Goal: Transaction & Acquisition: Purchase product/service

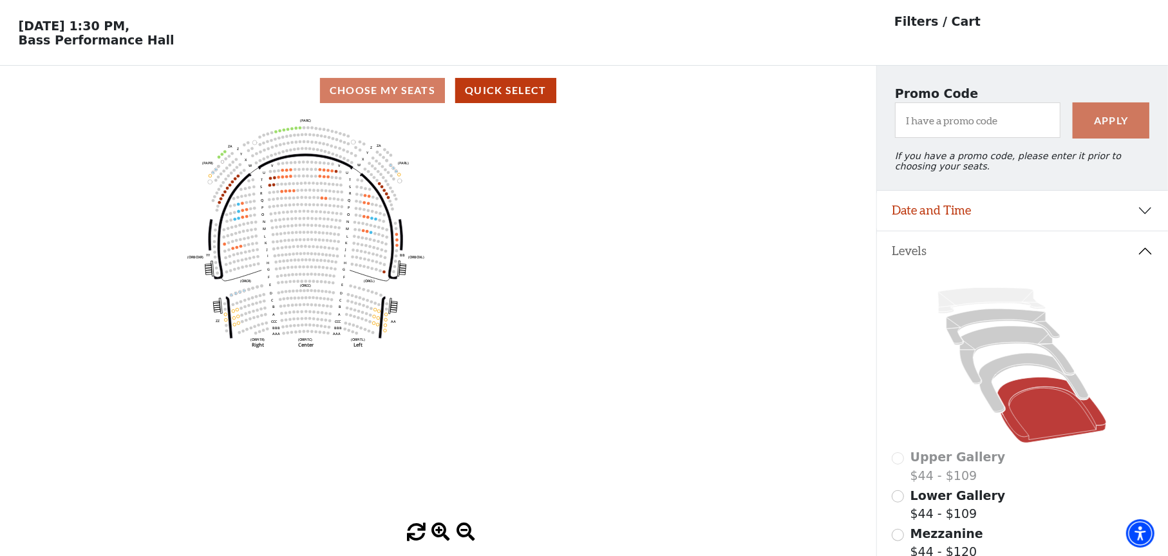
scroll to position [64, 0]
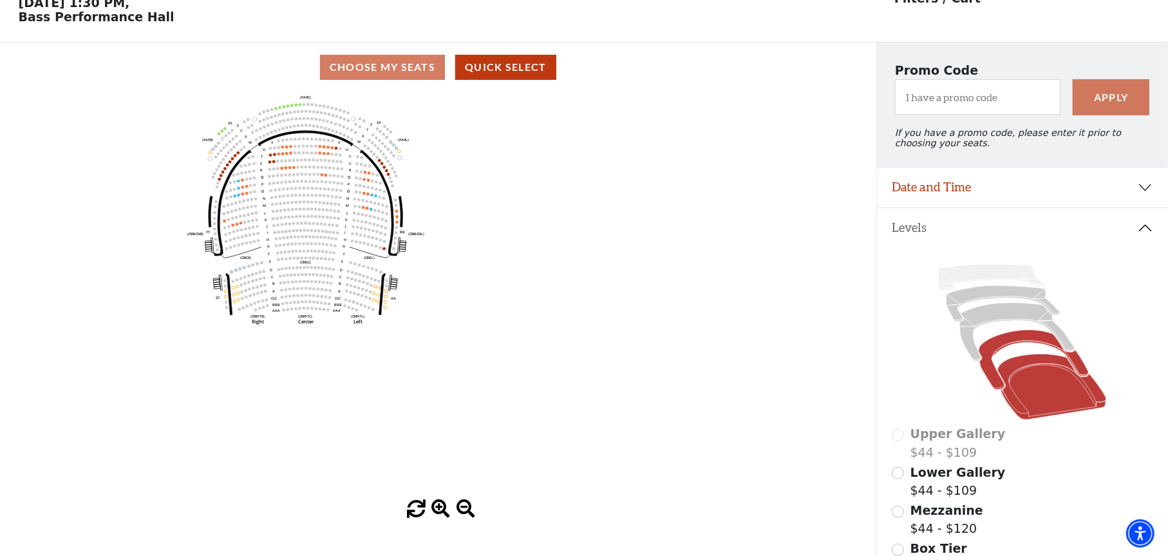
click at [1015, 348] on icon at bounding box center [1033, 360] width 109 height 60
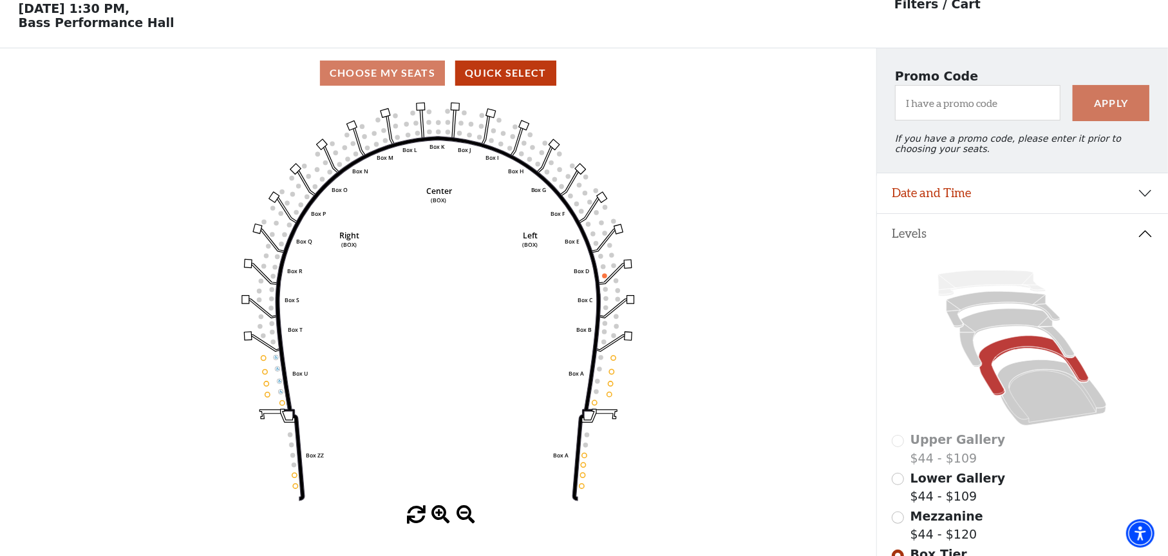
scroll to position [59, 0]
click at [1049, 391] on icon at bounding box center [1051, 392] width 109 height 66
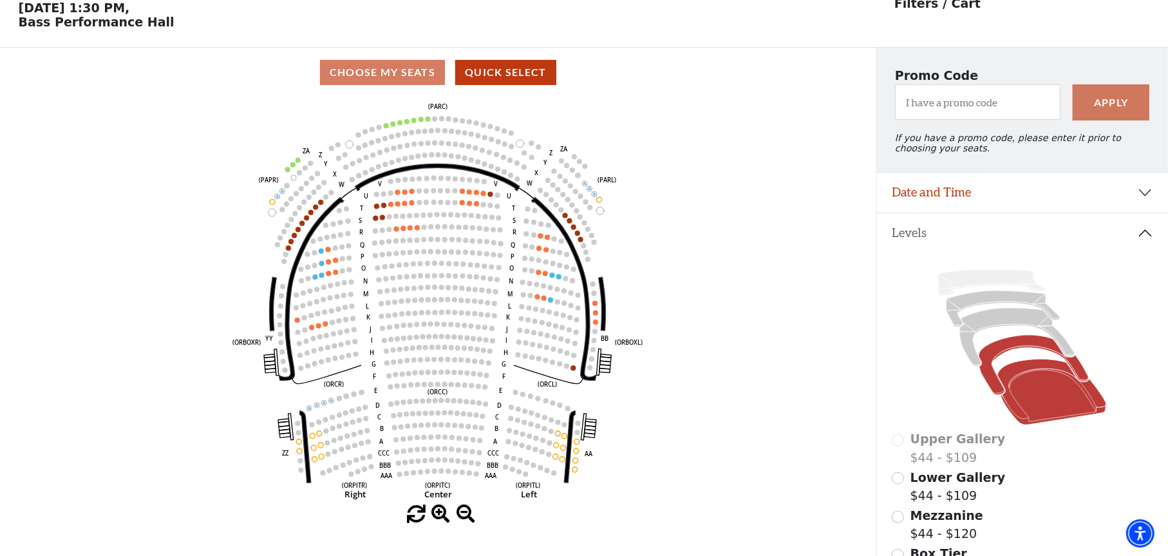
click at [1029, 353] on icon at bounding box center [1033, 365] width 109 height 60
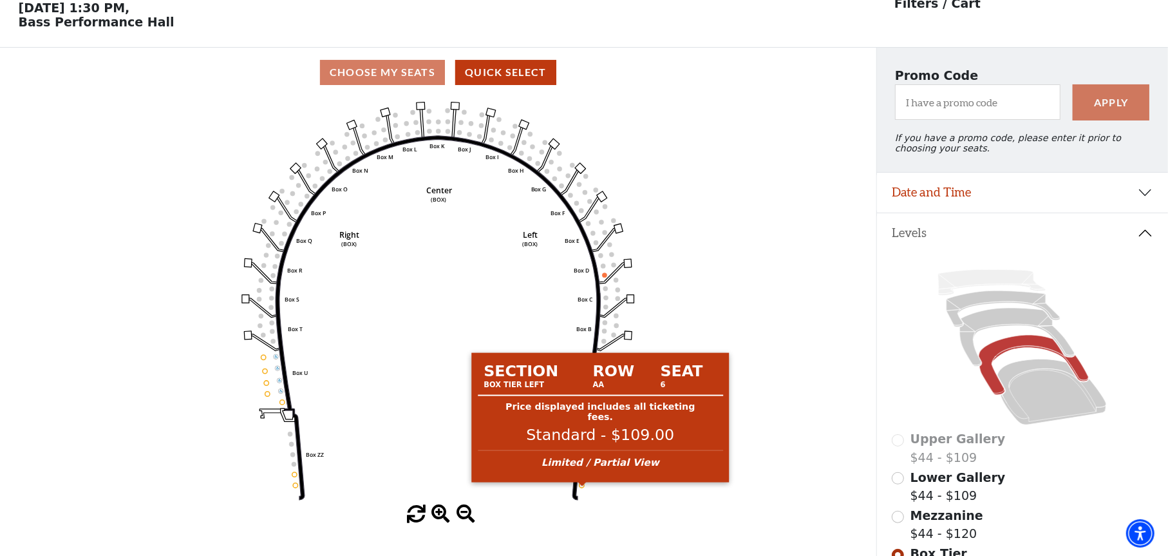
click at [582, 487] on circle at bounding box center [581, 485] width 5 height 5
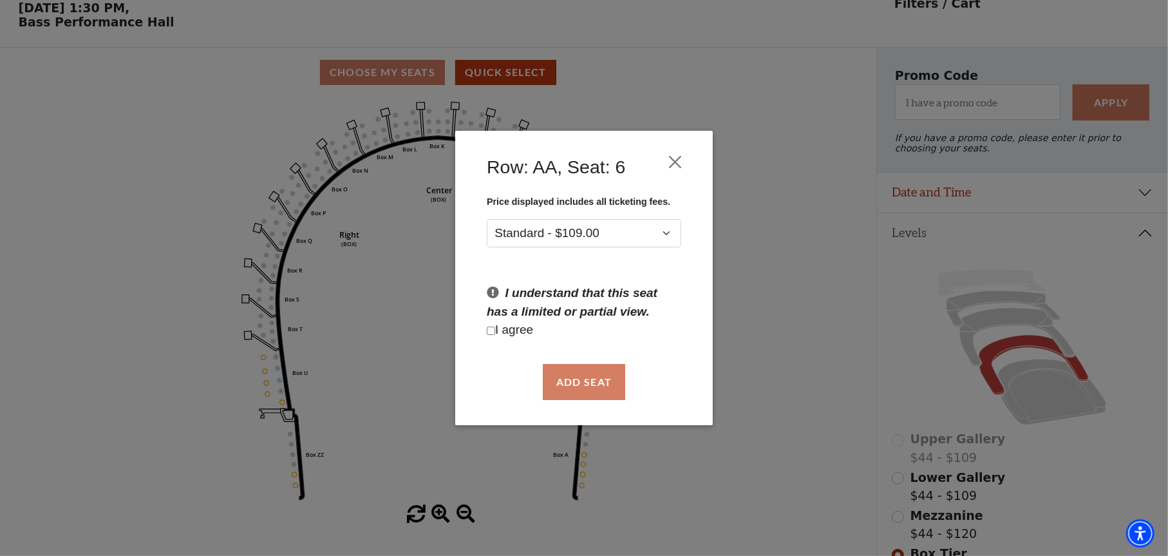
click at [492, 329] on input "Checkbox field" at bounding box center [491, 330] width 8 height 8
checkbox input "true"
click at [603, 386] on button "Add Seat" at bounding box center [584, 382] width 82 height 36
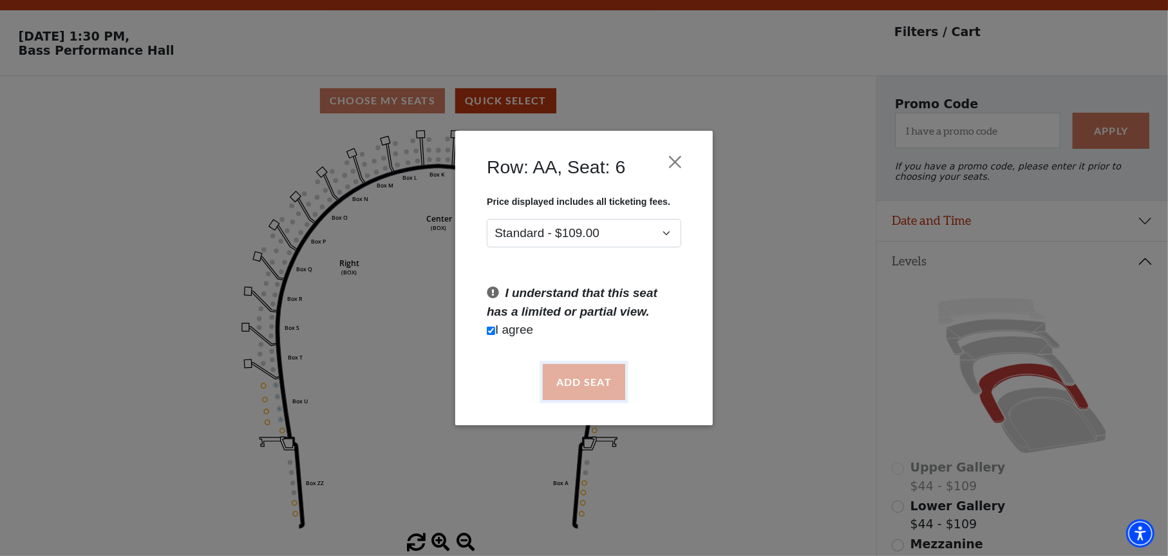
scroll to position [0, 0]
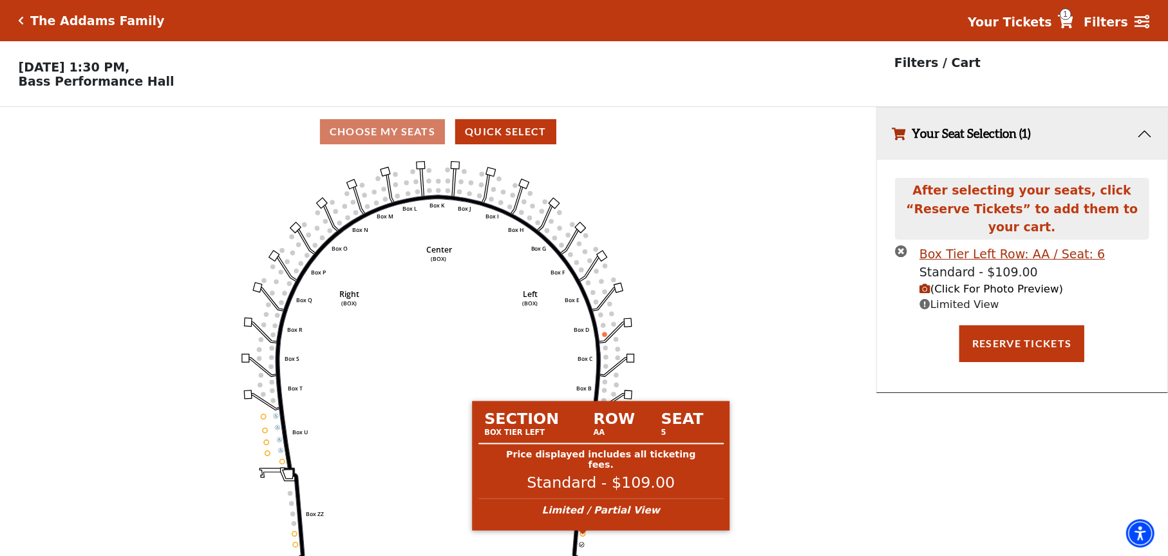
click at [583, 536] on circle at bounding box center [583, 533] width 5 height 5
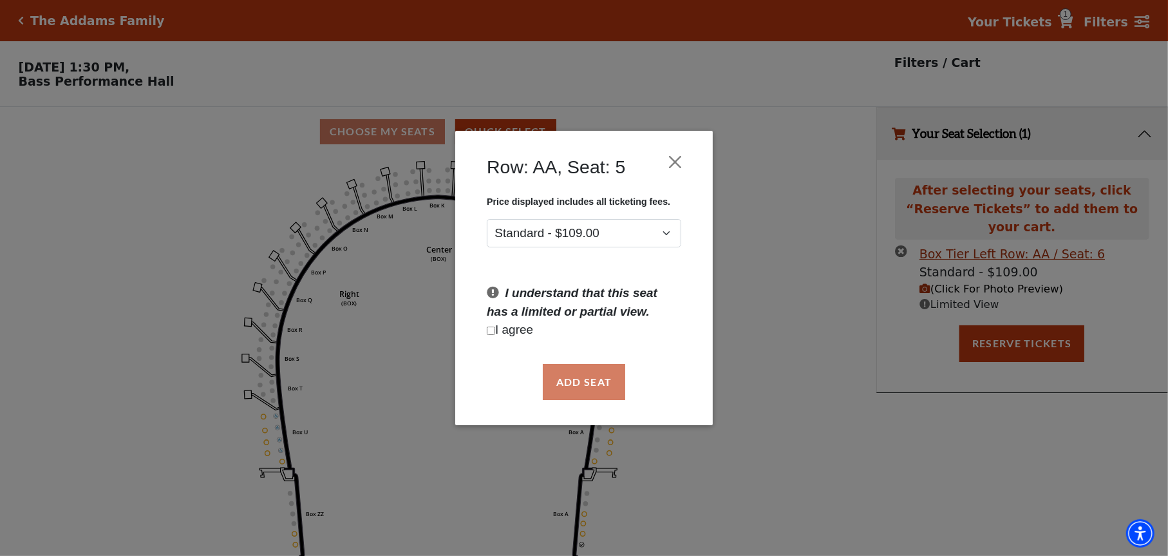
click at [491, 330] on input "Checkbox field" at bounding box center [491, 330] width 8 height 8
checkbox input "true"
click at [575, 389] on button "Add Seat" at bounding box center [584, 382] width 82 height 36
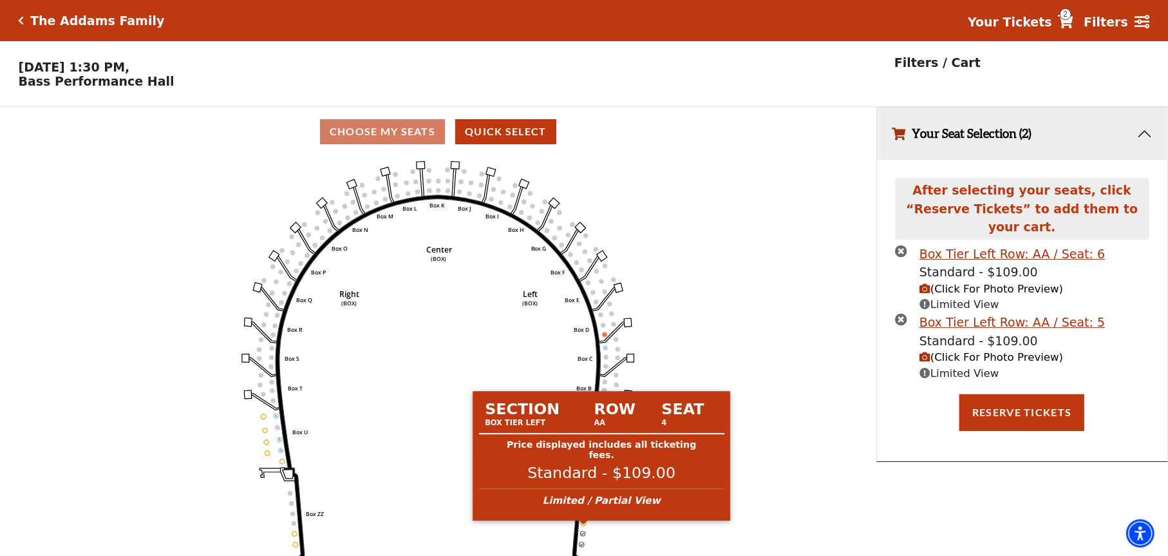
click at [583, 525] on circle at bounding box center [583, 523] width 5 height 5
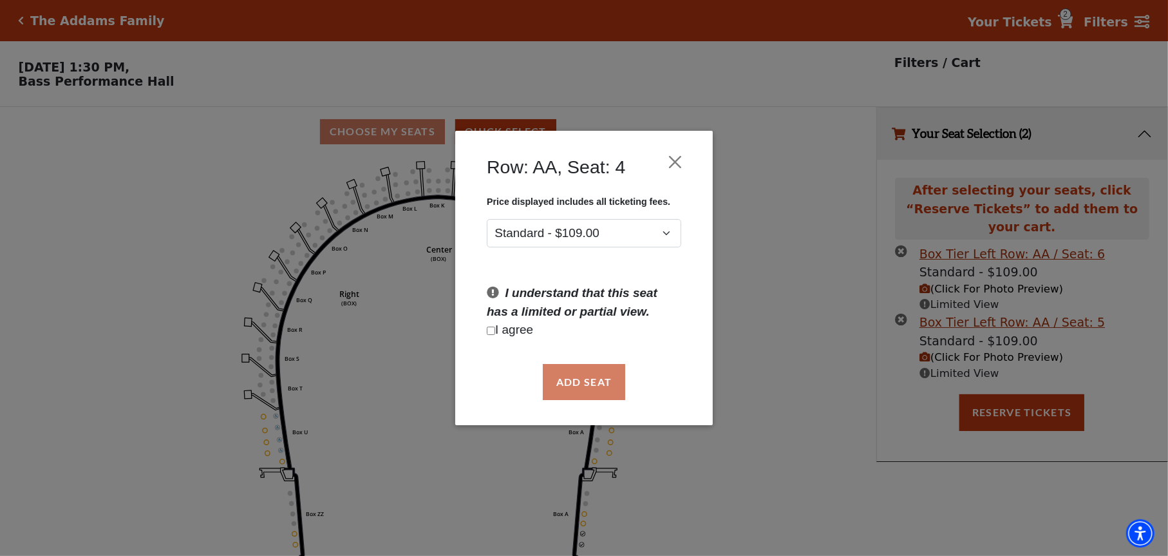
click at [492, 332] on input "Checkbox field" at bounding box center [491, 330] width 8 height 8
checkbox input "true"
click at [590, 380] on button "Add Seat" at bounding box center [584, 382] width 82 height 36
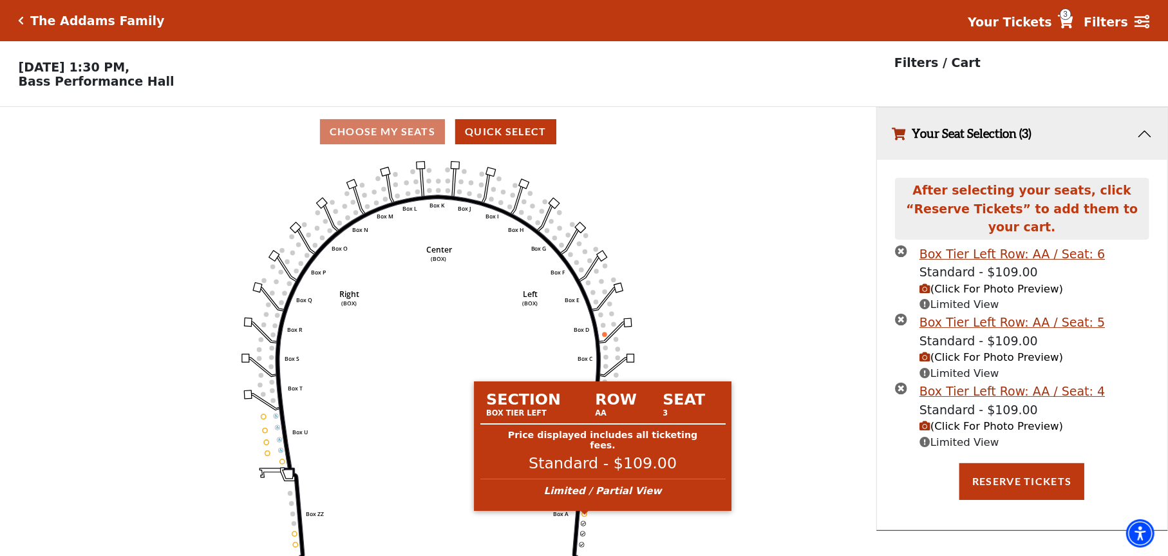
click at [585, 516] on circle at bounding box center [584, 513] width 5 height 5
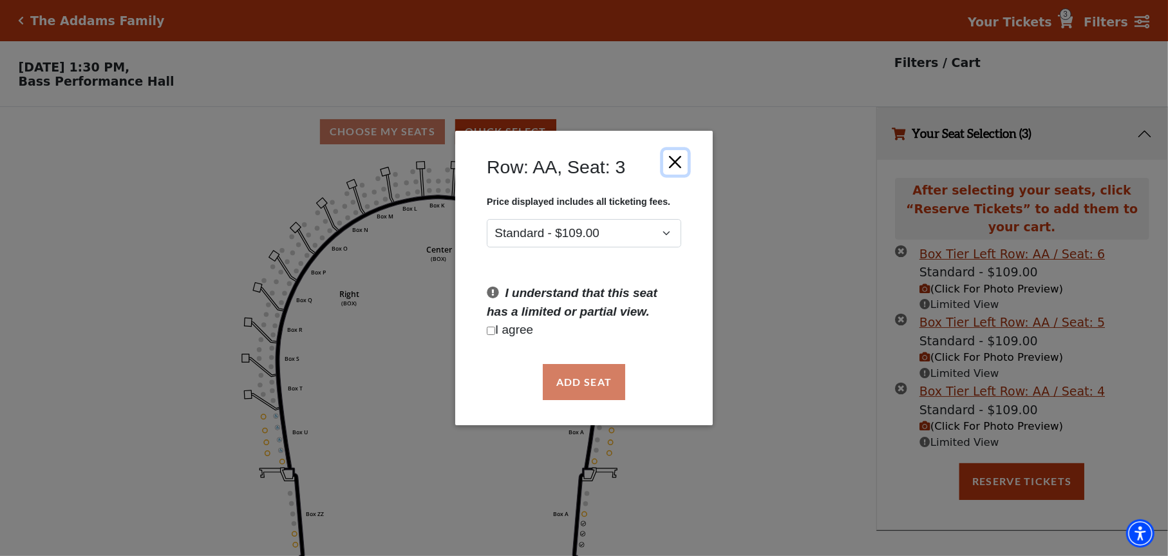
click at [679, 158] on button "Close" at bounding box center [675, 161] width 24 height 24
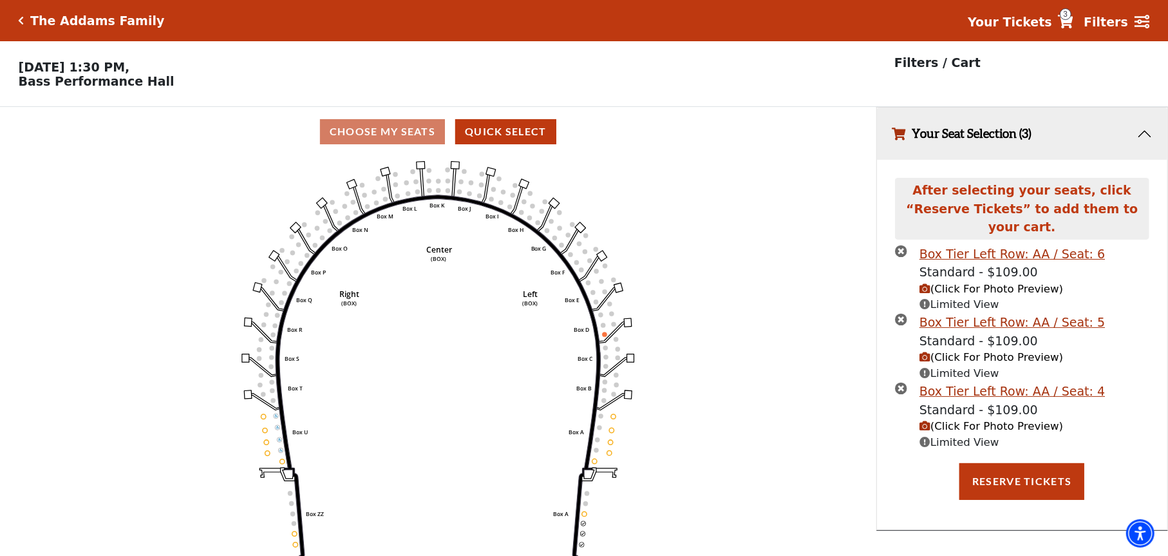
click at [24, 17] on div "The Addams Family" at bounding box center [94, 21] width 140 height 15
click at [23, 22] on icon "Click here to go back to filters" at bounding box center [22, 20] width 6 height 9
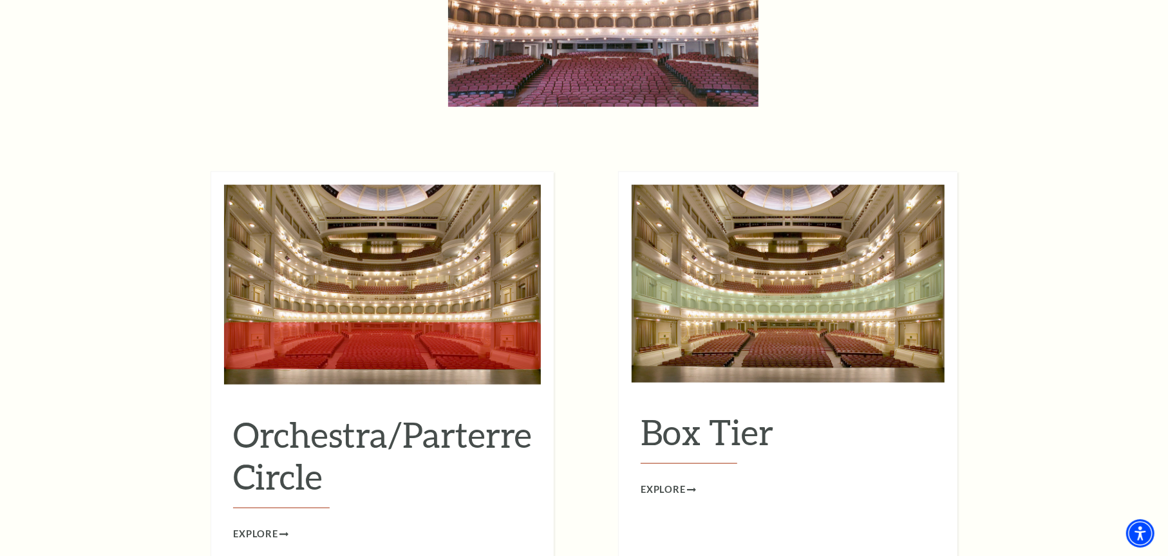
scroll to position [1094, 0]
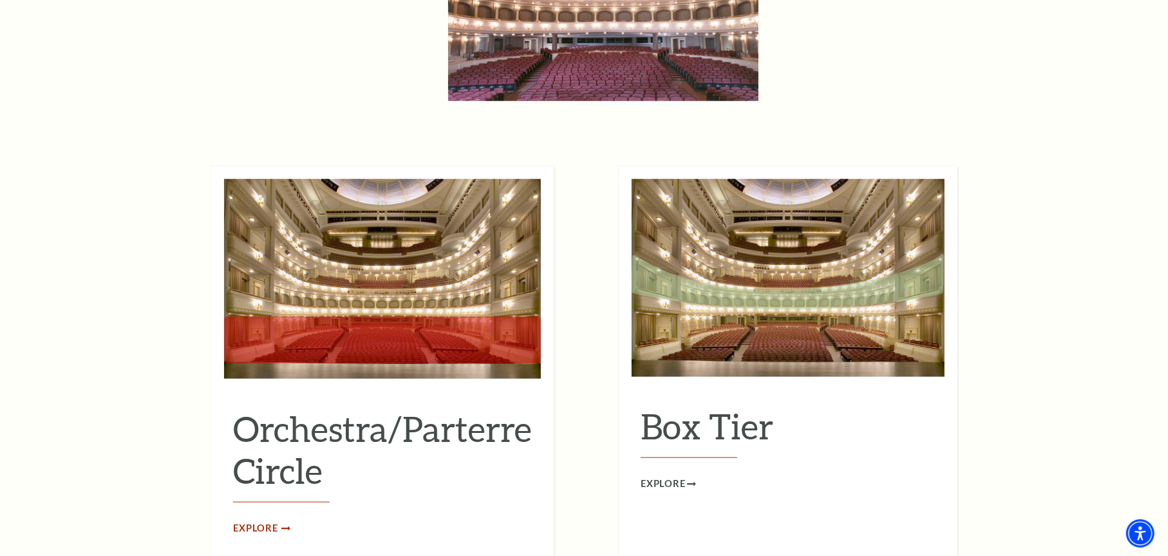
click at [274, 520] on span "Explore" at bounding box center [255, 528] width 45 height 16
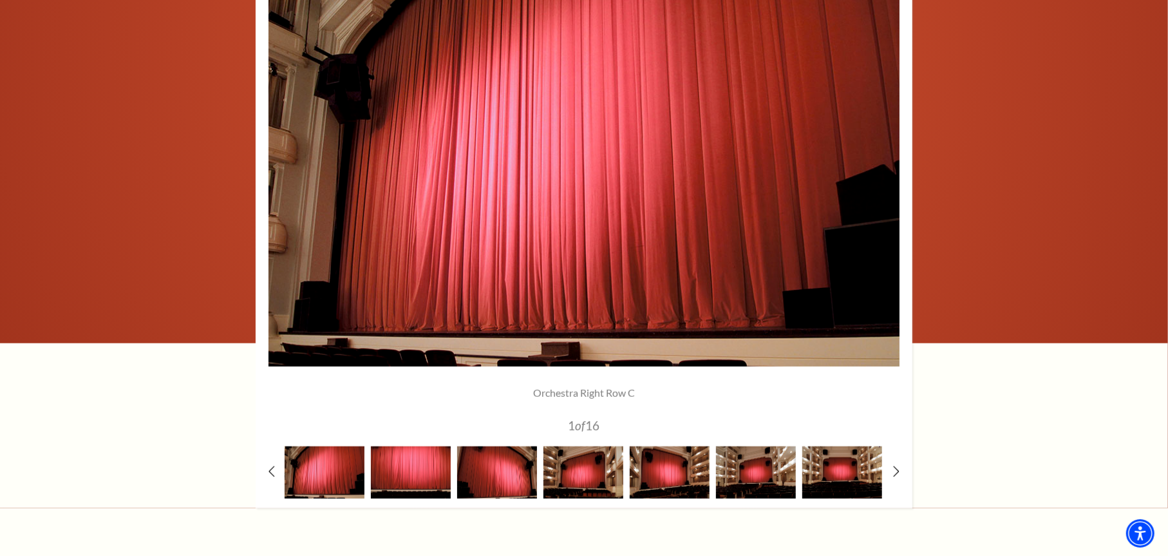
scroll to position [1030, 0]
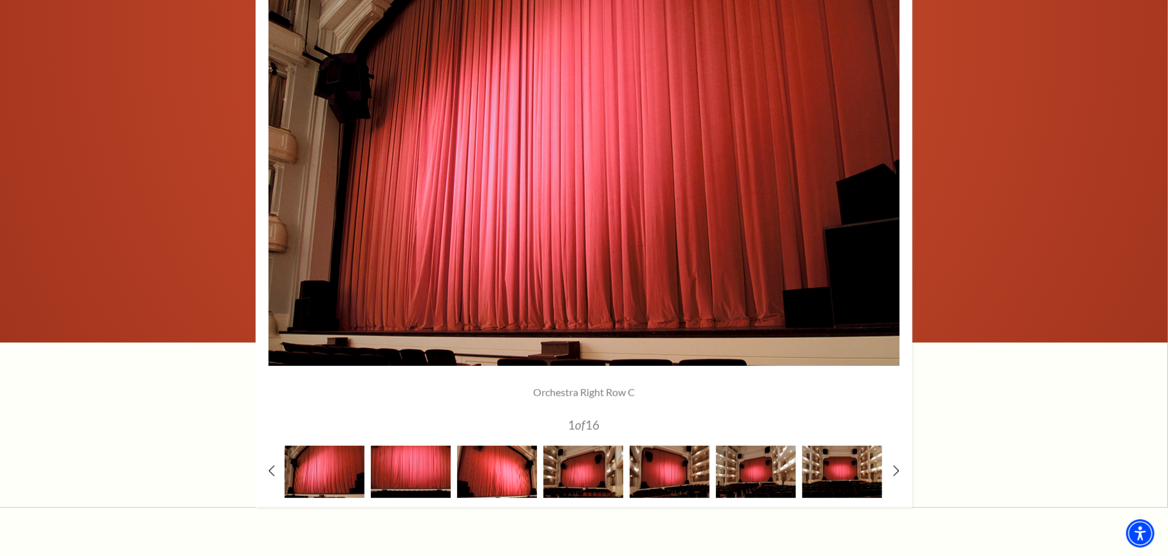
click at [487, 479] on img at bounding box center [497, 471] width 80 height 52
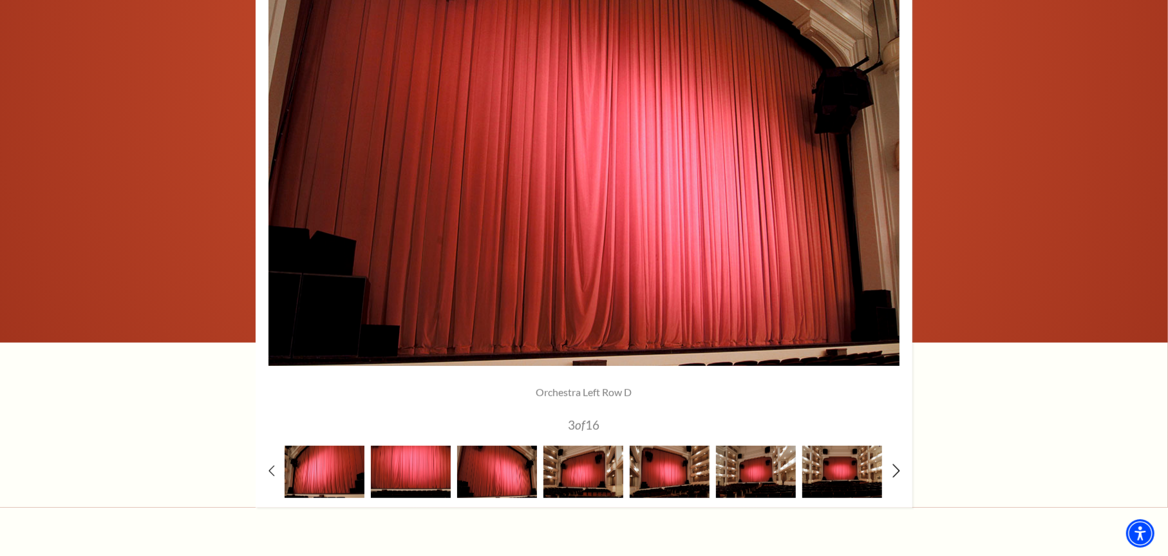
click at [896, 469] on icon at bounding box center [896, 471] width 8 height 14
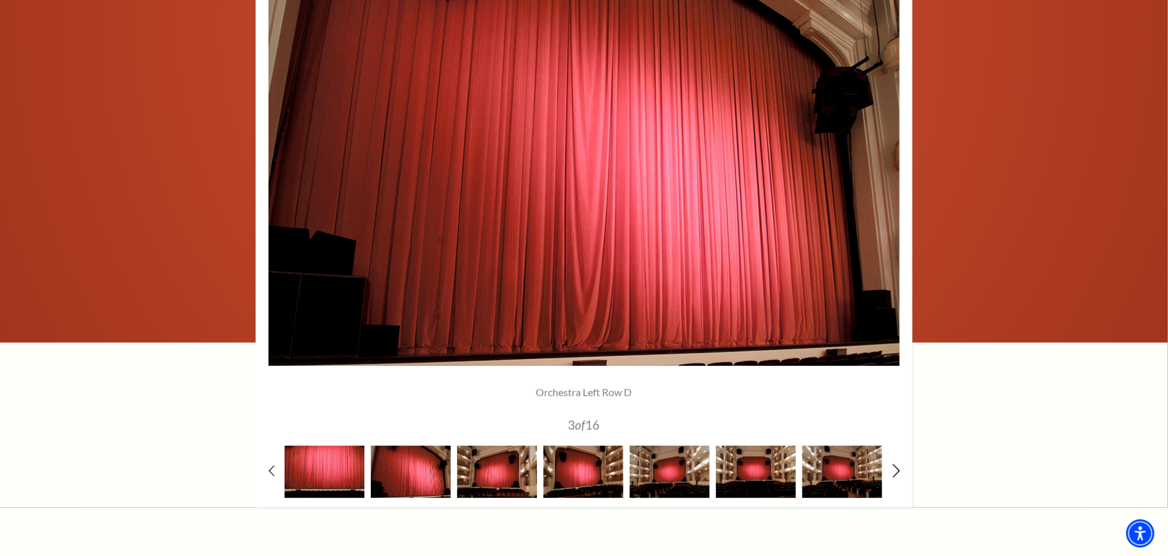
click at [896, 469] on icon at bounding box center [896, 471] width 8 height 14
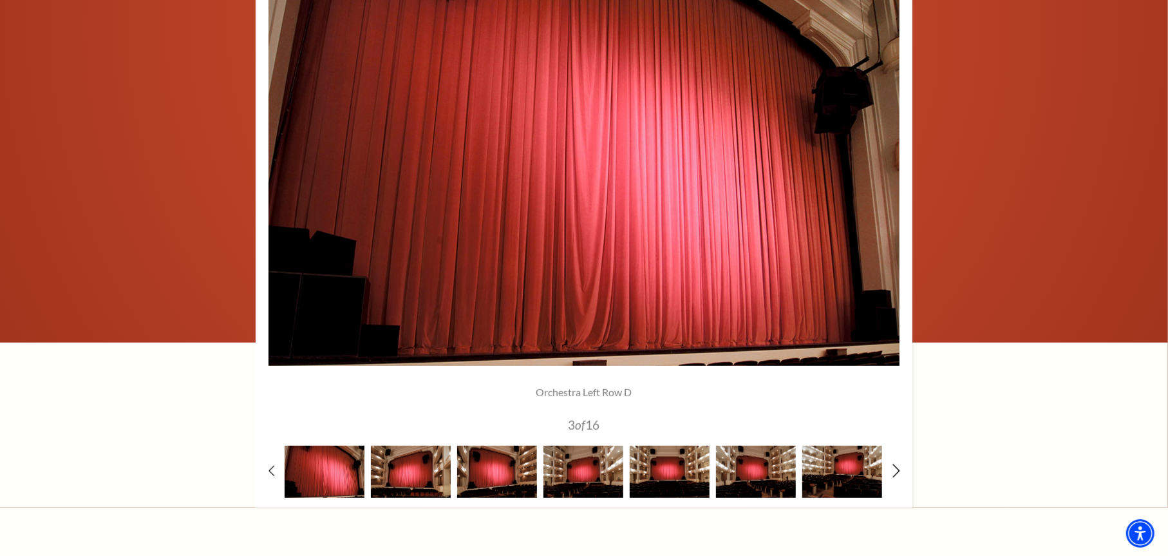
click at [896, 469] on icon at bounding box center [896, 471] width 8 height 14
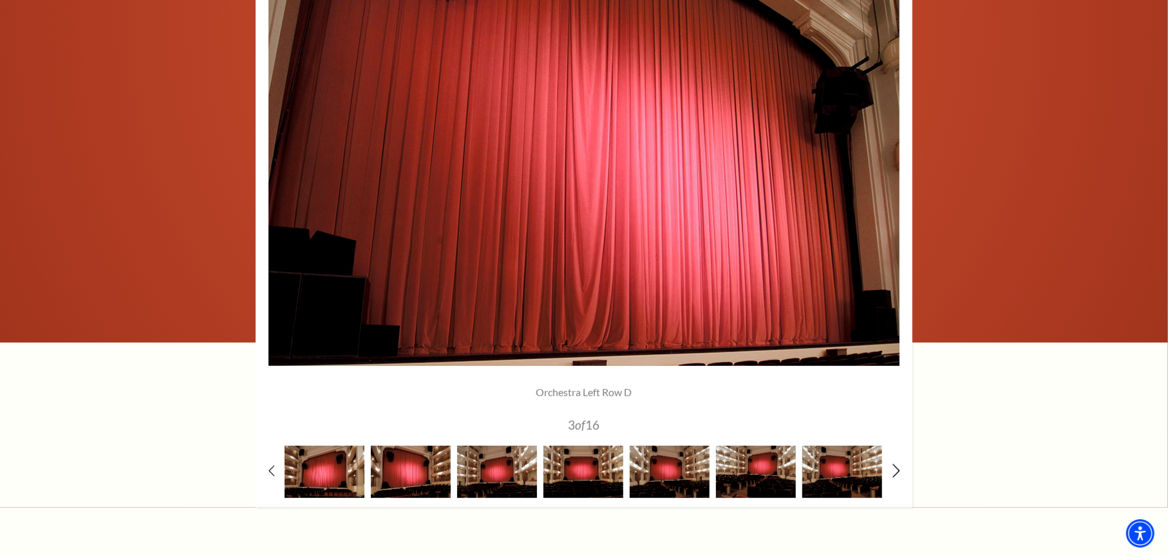
click at [896, 469] on icon at bounding box center [896, 471] width 8 height 14
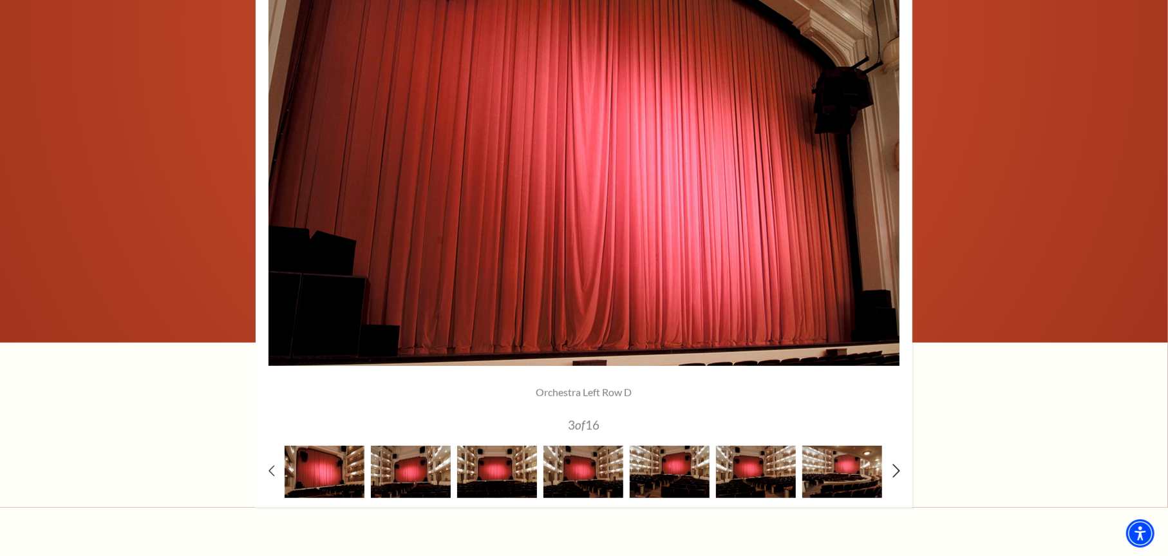
click at [896, 469] on icon at bounding box center [896, 471] width 8 height 14
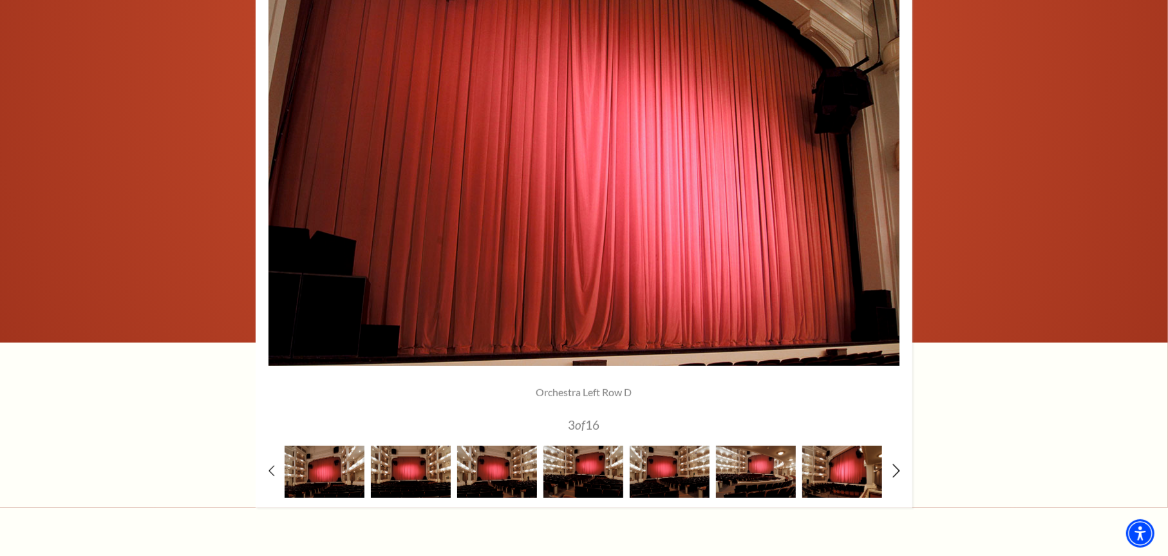
click at [896, 469] on icon at bounding box center [896, 471] width 8 height 14
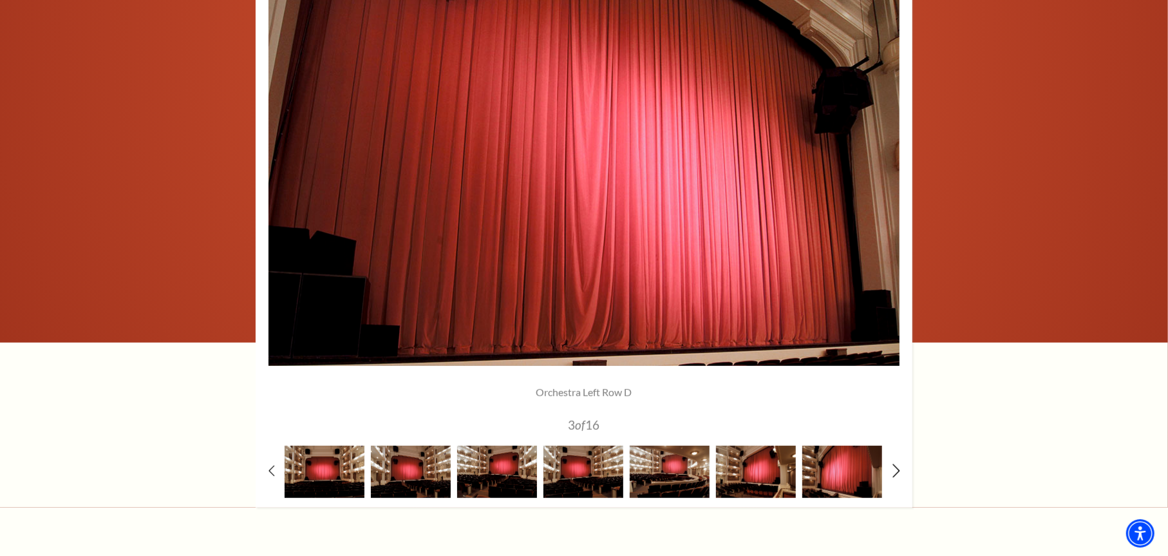
click at [896, 469] on icon at bounding box center [896, 471] width 8 height 14
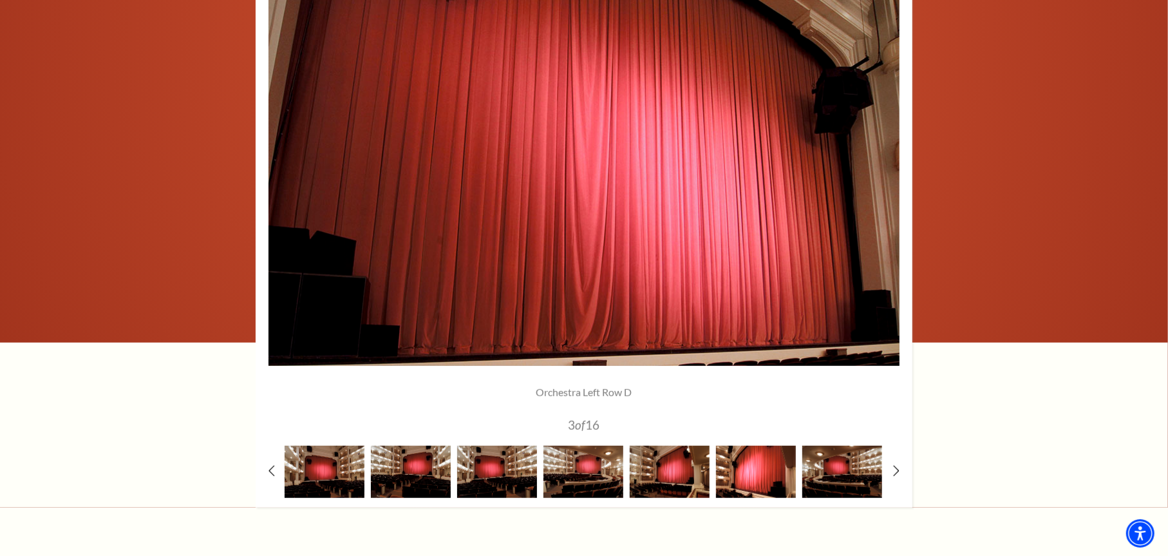
click at [773, 481] on img at bounding box center [756, 471] width 80 height 52
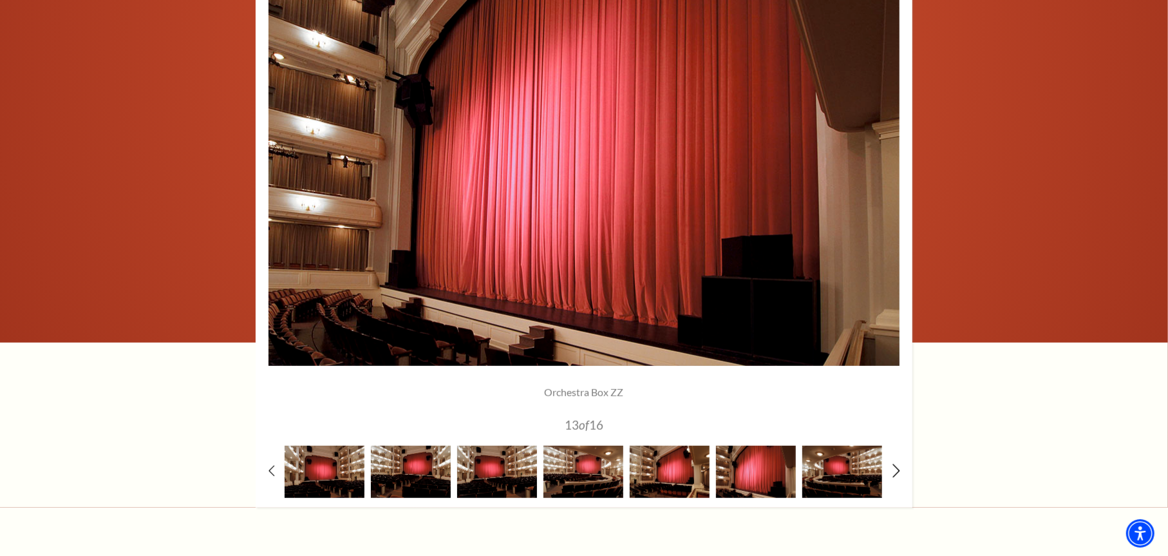
click at [895, 472] on icon at bounding box center [896, 471] width 8 height 14
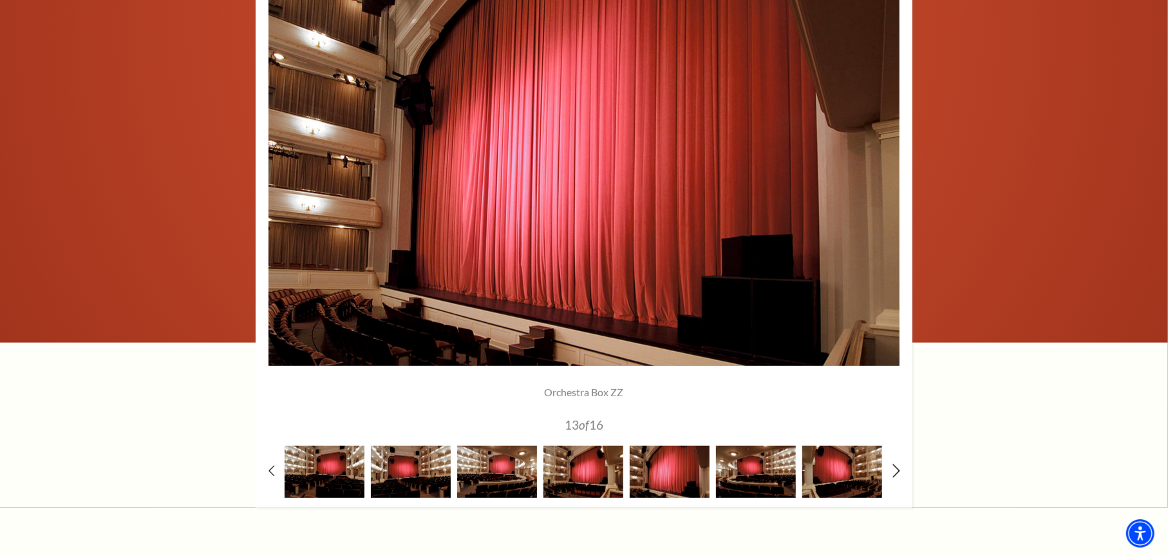
click at [895, 472] on icon at bounding box center [896, 471] width 8 height 14
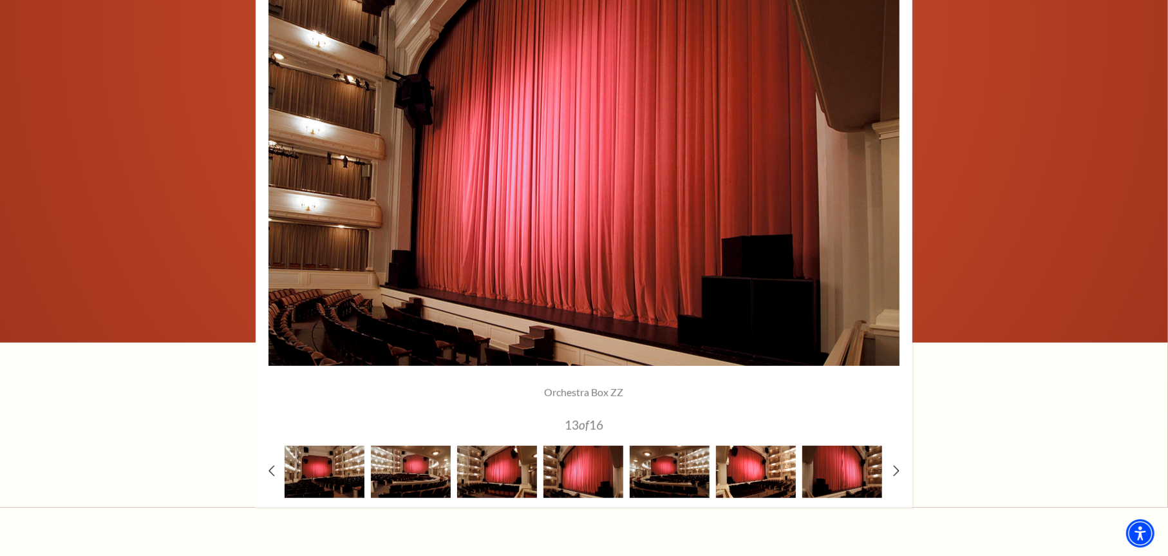
click at [768, 492] on img at bounding box center [756, 471] width 80 height 52
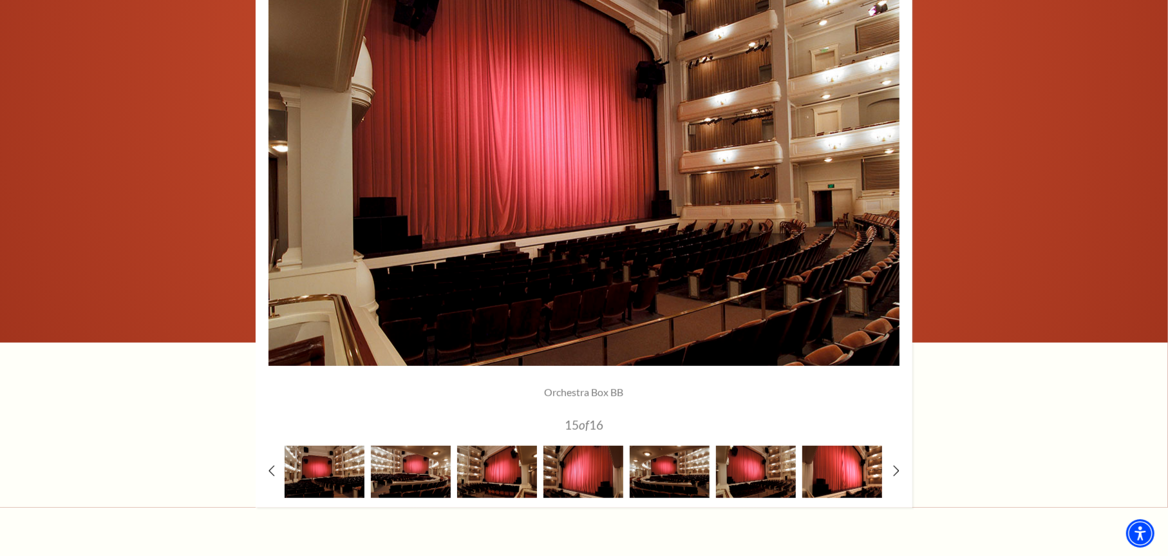
click at [873, 476] on img at bounding box center [842, 471] width 80 height 52
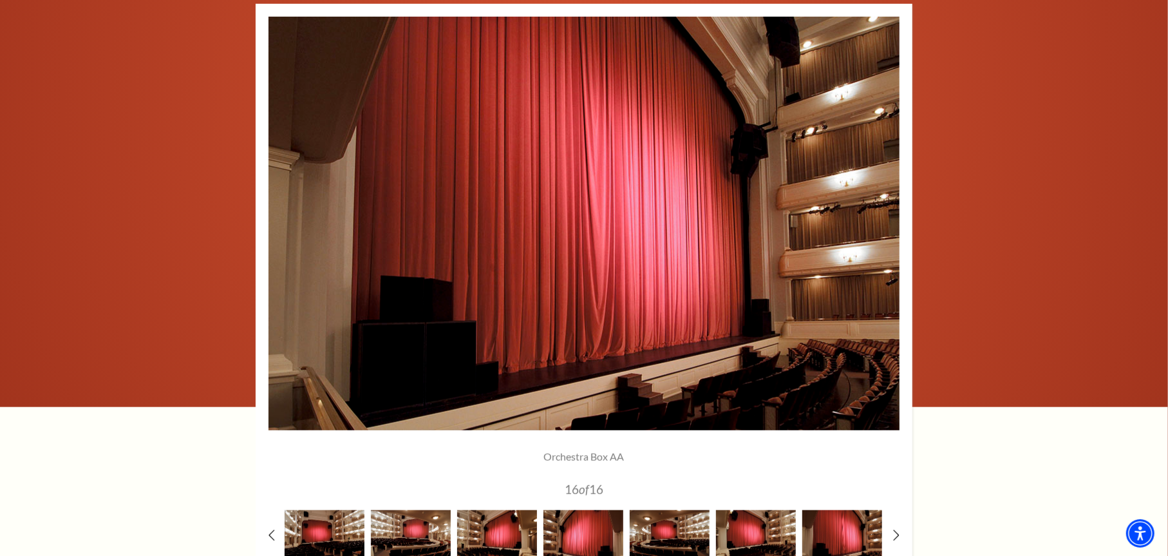
scroll to position [901, 0]
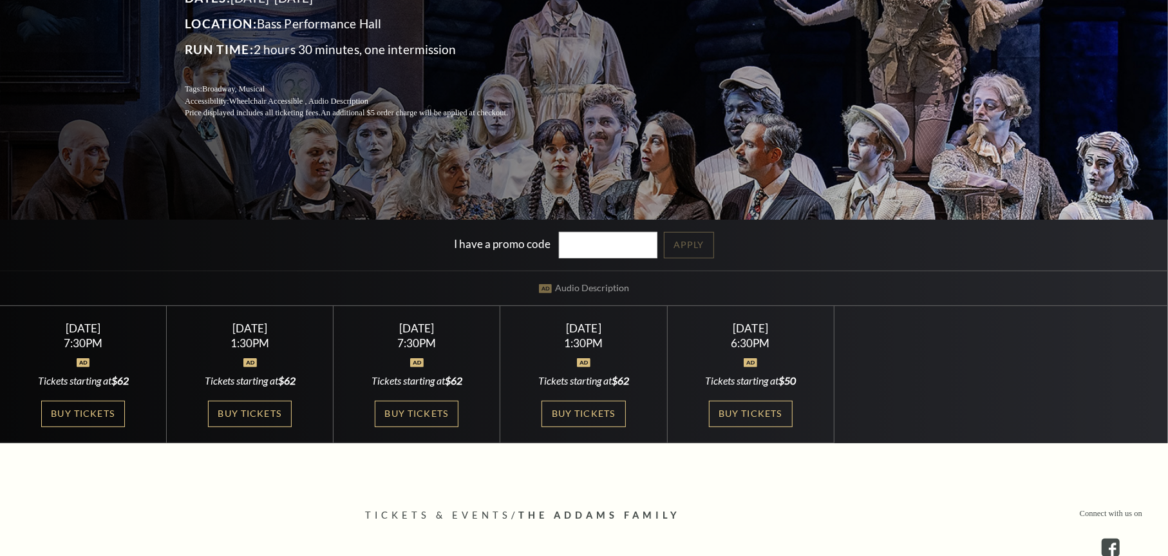
scroll to position [258, 0]
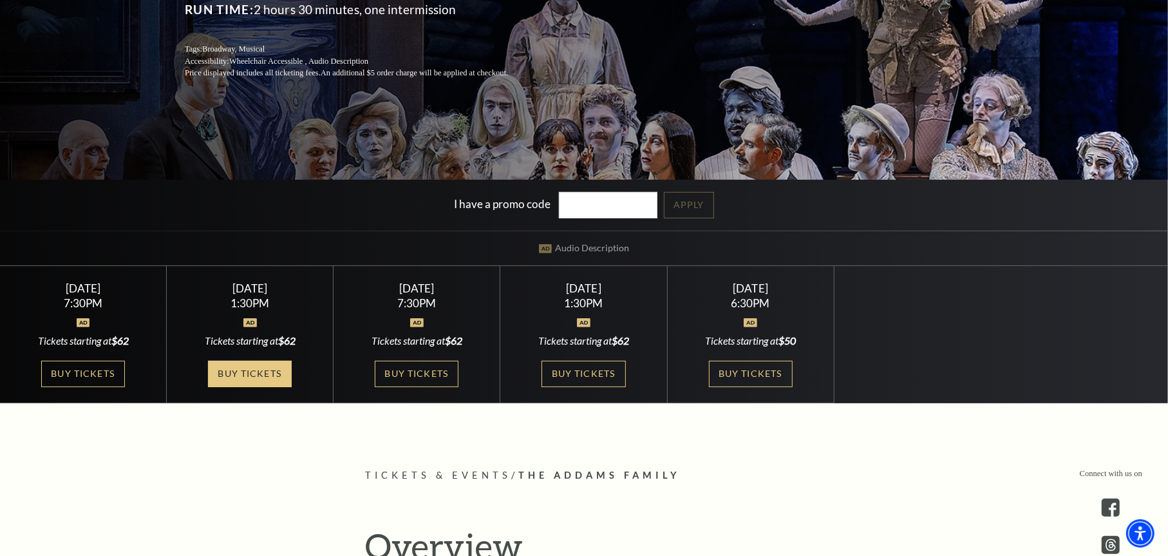
click at [254, 373] on link "Buy Tickets" at bounding box center [250, 374] width 84 height 26
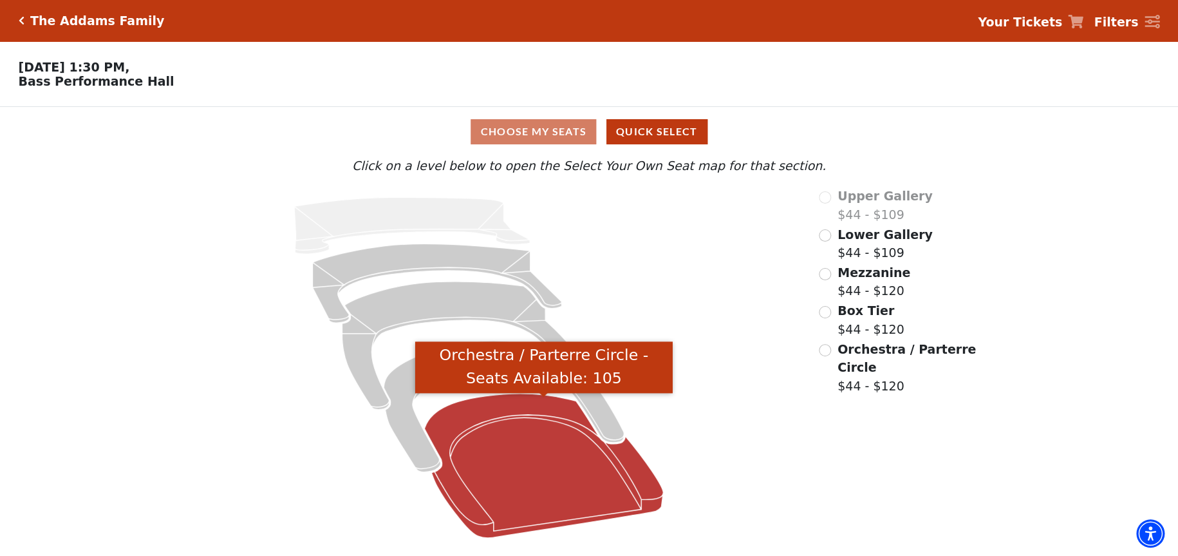
click at [583, 489] on icon "Orchestra / Parterre Circle - Seats Available: 105" at bounding box center [543, 465] width 239 height 144
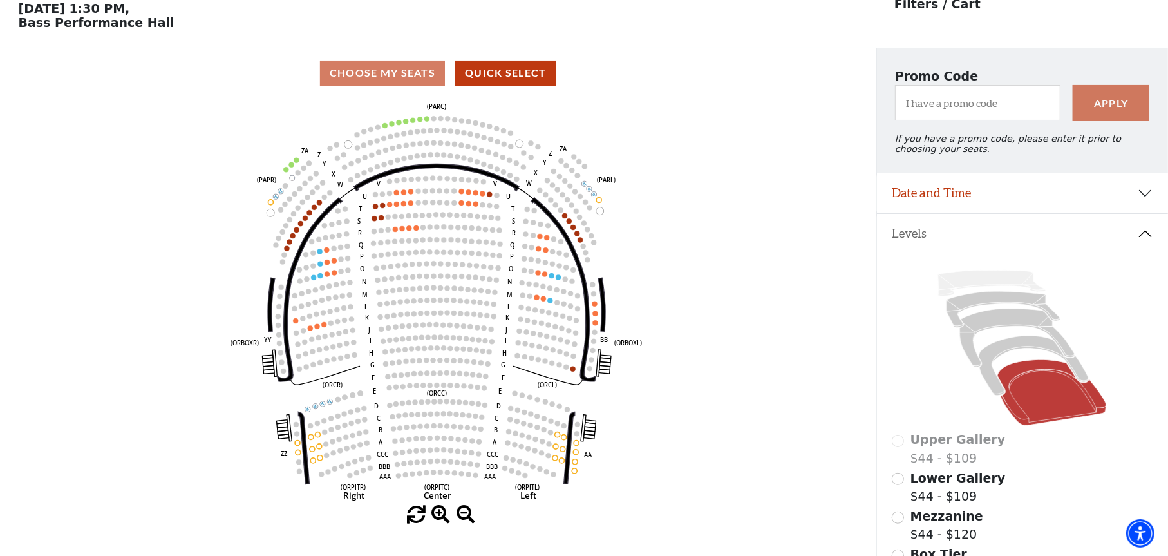
scroll to position [59, 0]
click at [571, 472] on icon "Left (ORPITL) Right (ORPITR) Center (ORPITC) ZZ AA YY BB ZA ZA (ORCL) (ORCR) (O…" at bounding box center [438, 301] width 788 height 408
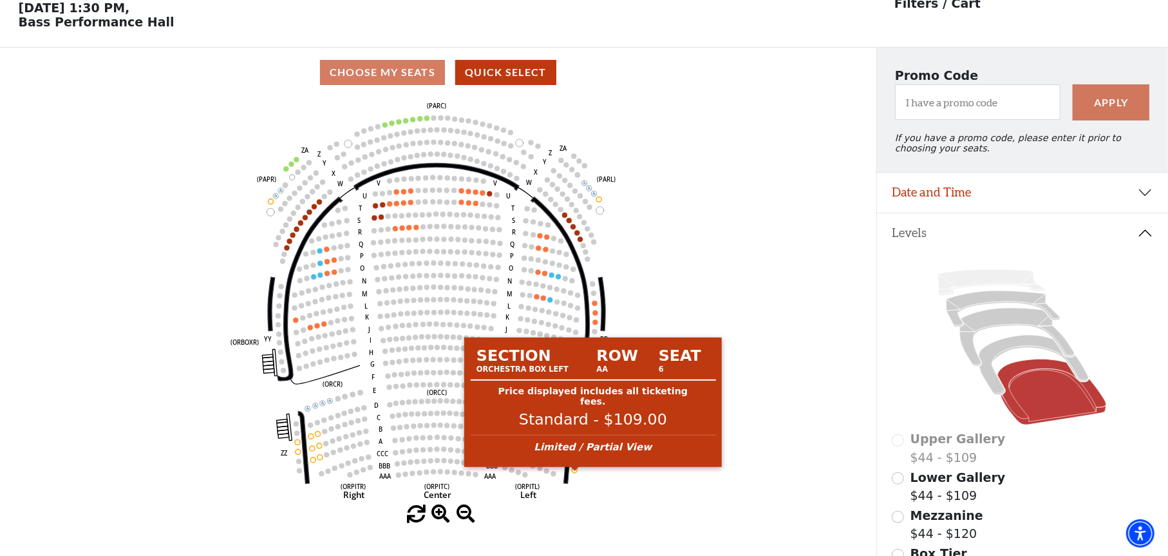
click at [574, 473] on circle at bounding box center [574, 469] width 5 height 5
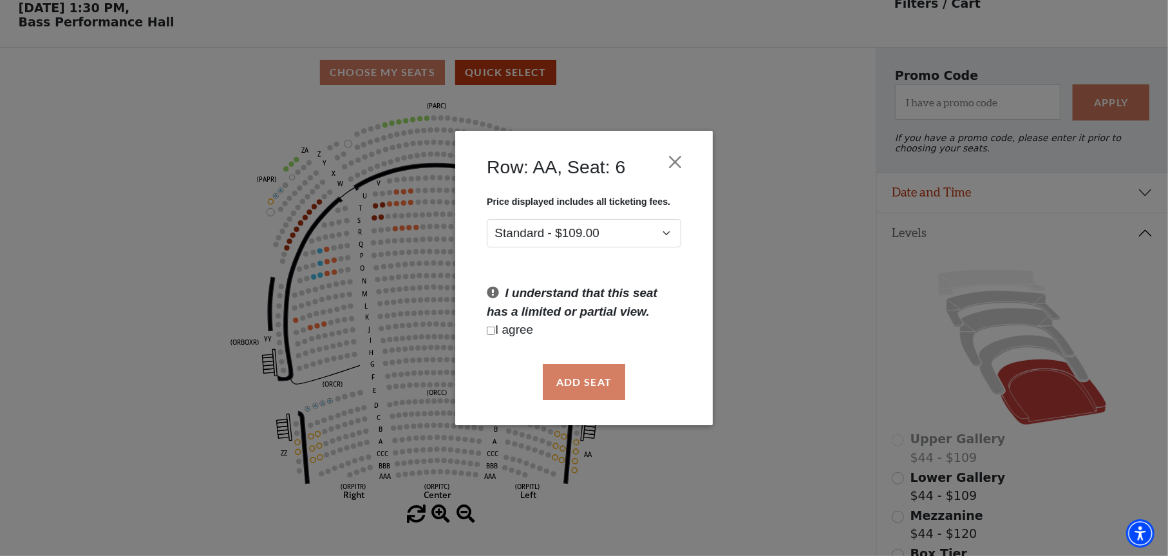
click at [495, 333] on p "I agree" at bounding box center [584, 330] width 194 height 19
click at [491, 328] on input "Checkbox field" at bounding box center [491, 330] width 8 height 8
checkbox input "true"
click at [577, 382] on button "Add Seat" at bounding box center [584, 382] width 82 height 36
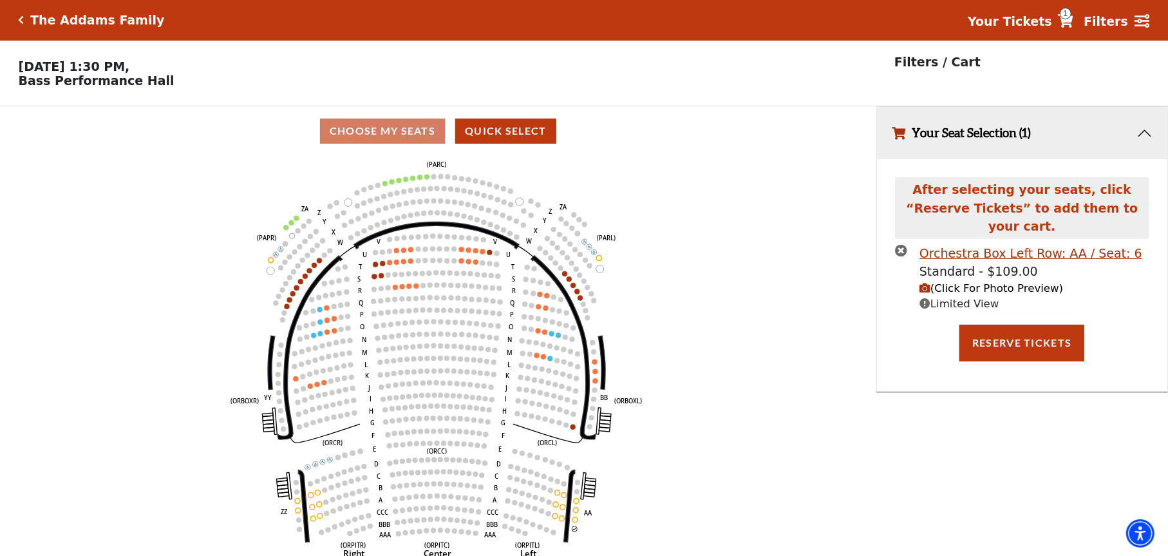
scroll to position [0, 0]
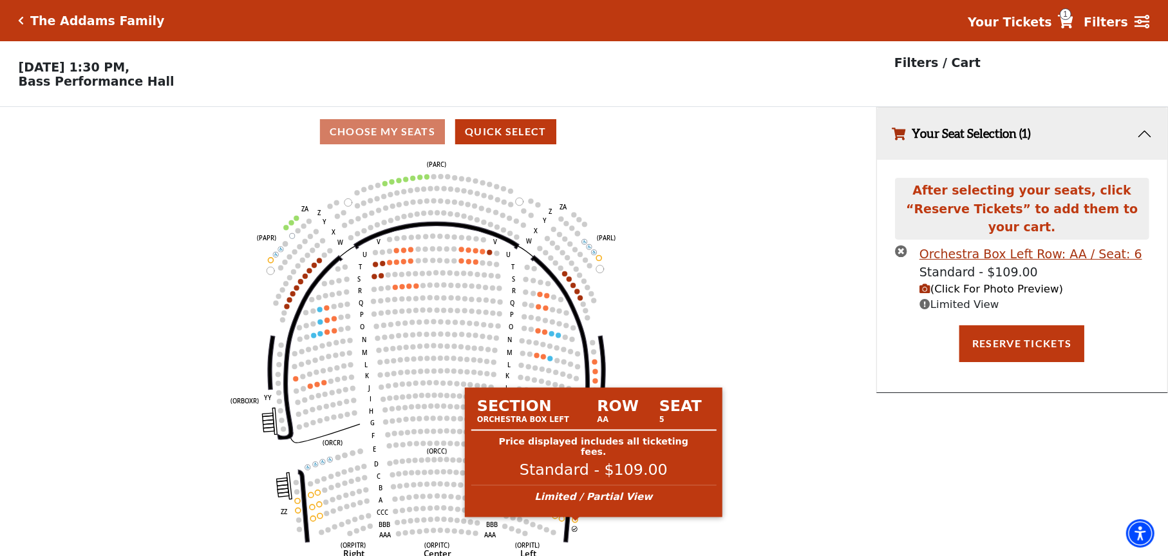
click at [576, 522] on circle at bounding box center [574, 519] width 5 height 5
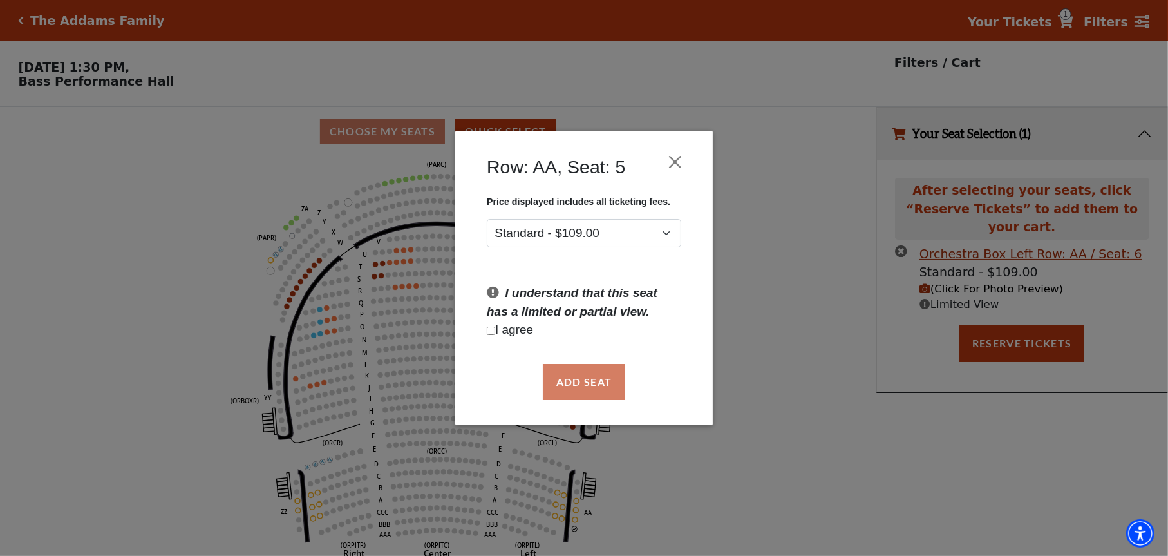
click at [490, 330] on input "Checkbox field" at bounding box center [491, 330] width 8 height 8
checkbox input "true"
click at [598, 387] on button "Add Seat" at bounding box center [584, 382] width 82 height 36
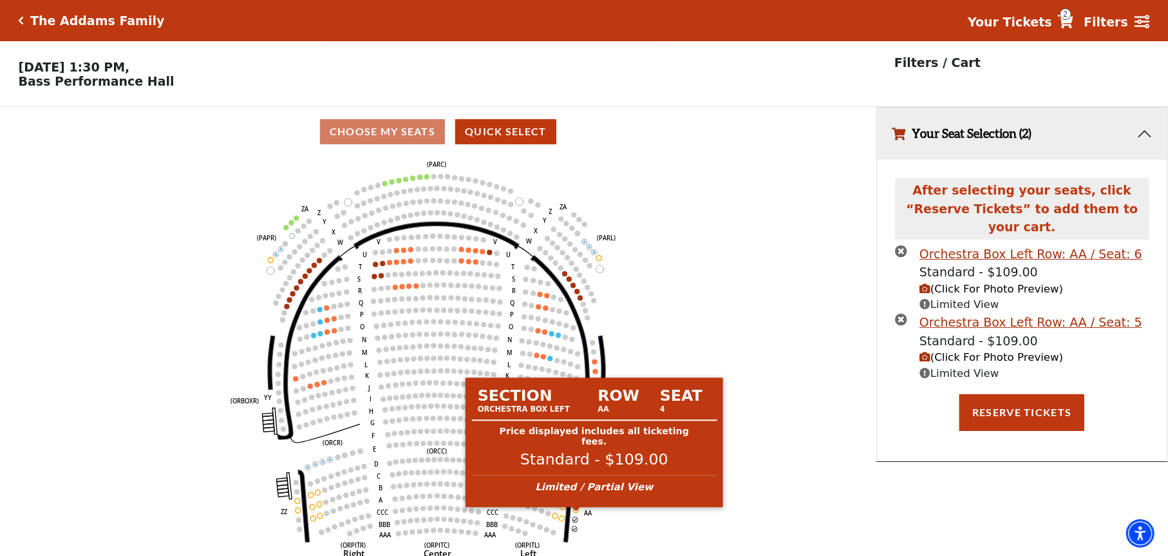
click at [578, 512] on circle at bounding box center [576, 509] width 5 height 5
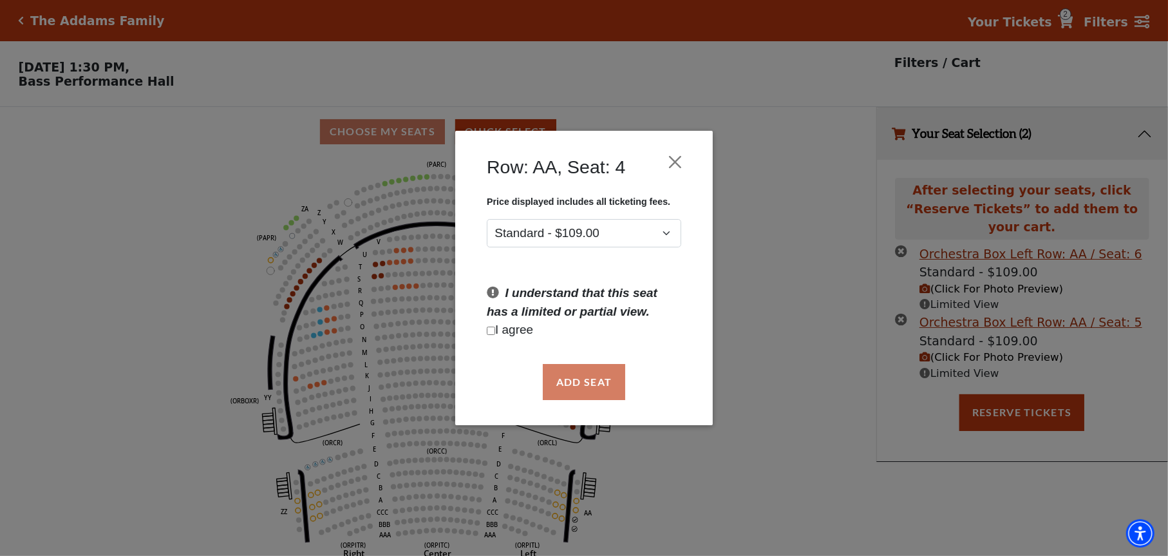
click at [491, 332] on input "Checkbox field" at bounding box center [491, 330] width 8 height 8
checkbox input "true"
click at [563, 382] on button "Add Seat" at bounding box center [584, 382] width 82 height 36
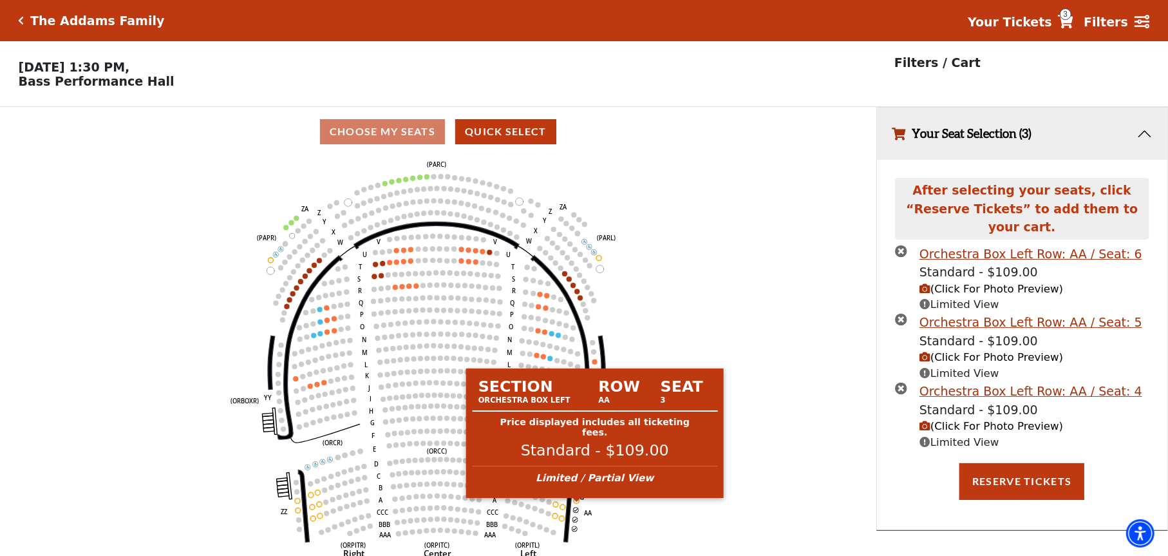
click at [577, 503] on circle at bounding box center [576, 500] width 5 height 5
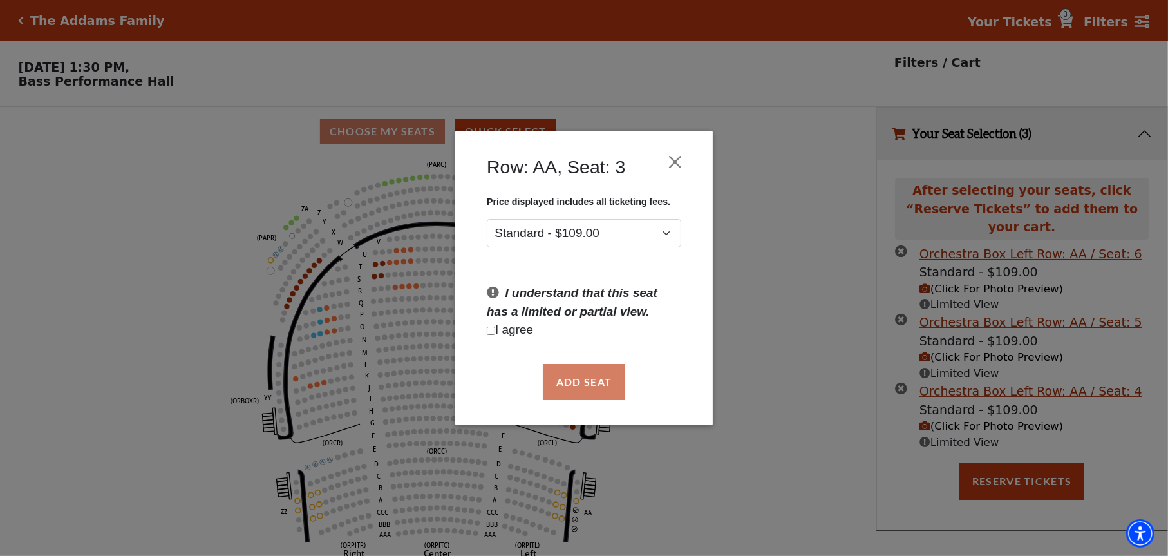
drag, startPoint x: 491, startPoint y: 331, endPoint x: 520, endPoint y: 353, distance: 36.2
click at [491, 331] on input "Checkbox field" at bounding box center [491, 330] width 8 height 8
checkbox input "true"
click at [565, 377] on button "Add Seat" at bounding box center [584, 382] width 82 height 36
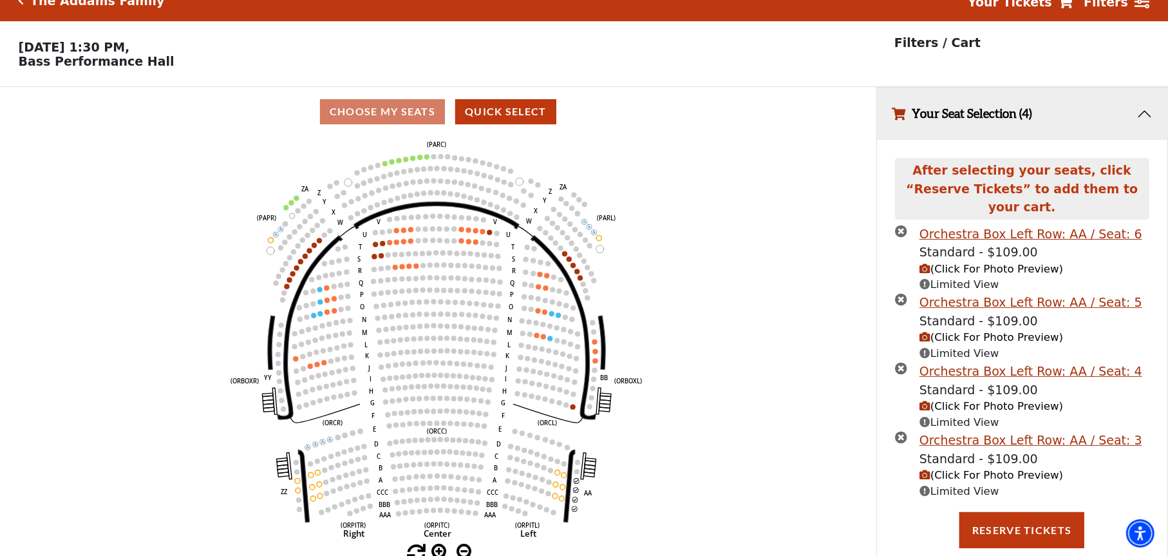
scroll to position [31, 0]
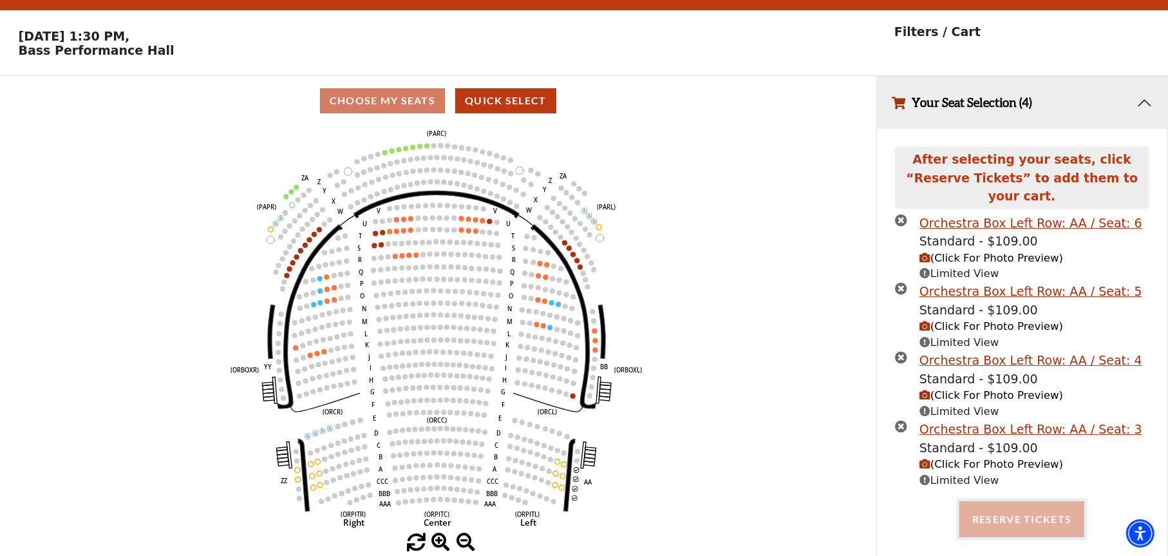
click at [1006, 505] on button "Reserve Tickets" at bounding box center [1021, 519] width 125 height 36
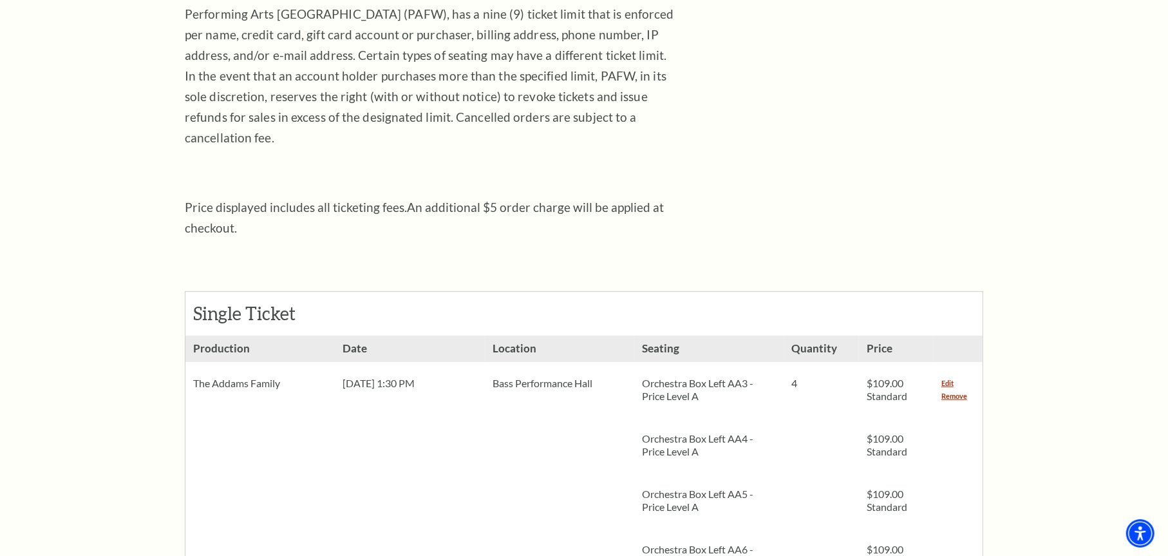
scroll to position [579, 0]
